Goal: Transaction & Acquisition: Purchase product/service

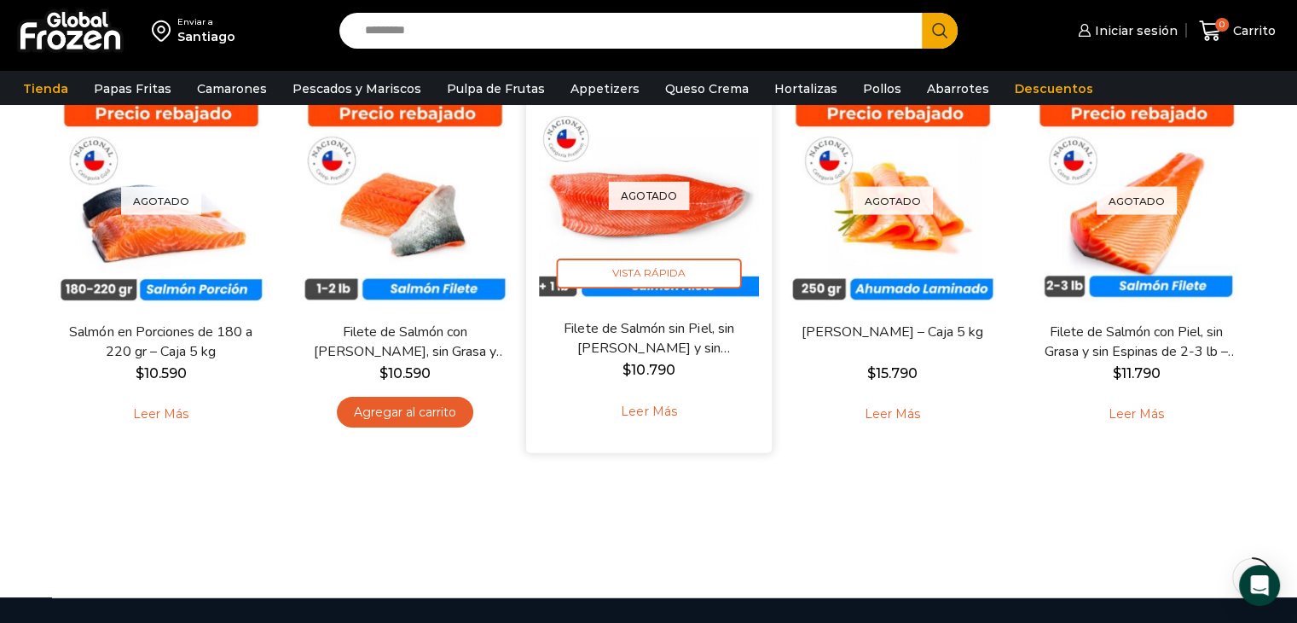
scroll to position [171, 0]
click at [657, 410] on link "Leer más" at bounding box center [648, 411] width 108 height 37
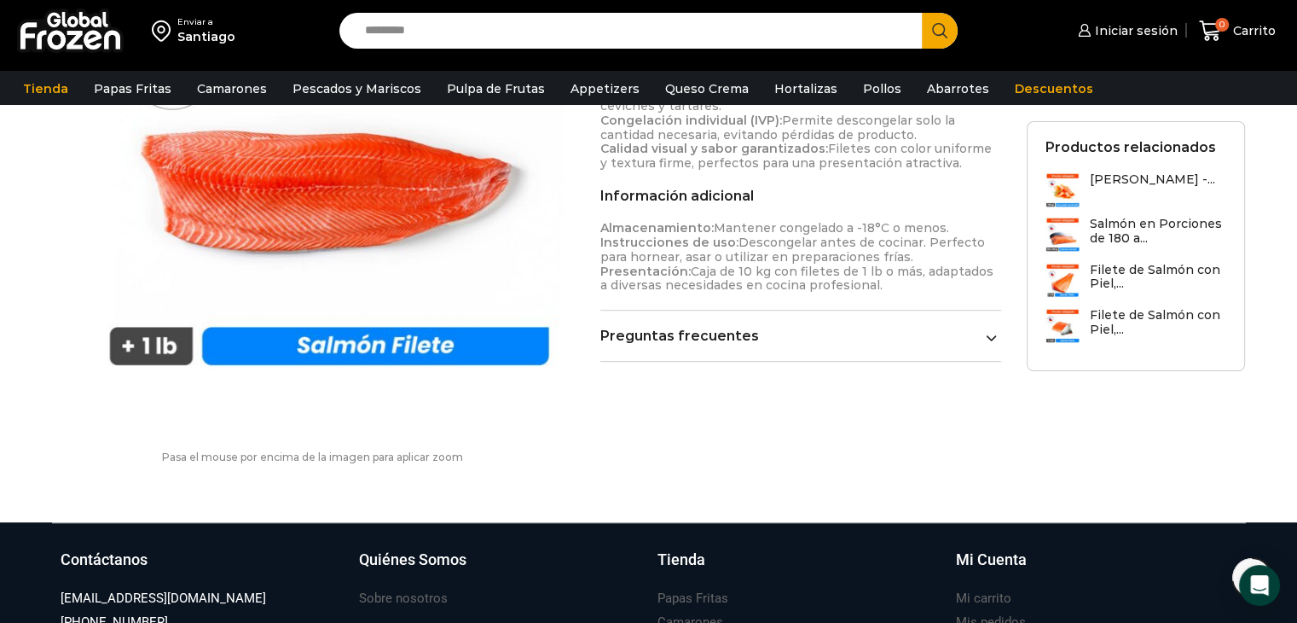
scroll to position [938, 0]
